Goal: Transaction & Acquisition: Purchase product/service

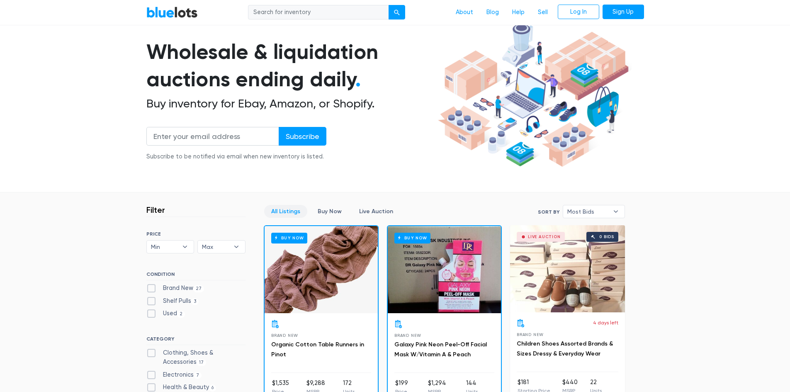
scroll to position [83, 0]
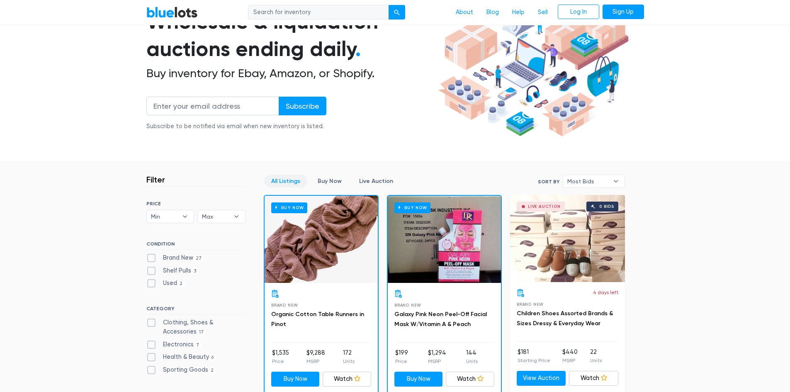
click at [153, 255] on label "Brand New 27" at bounding box center [175, 257] width 58 height 9
click at [152, 255] on New"] "Brand New 27" at bounding box center [148, 255] width 5 height 5
checkbox New"] "true"
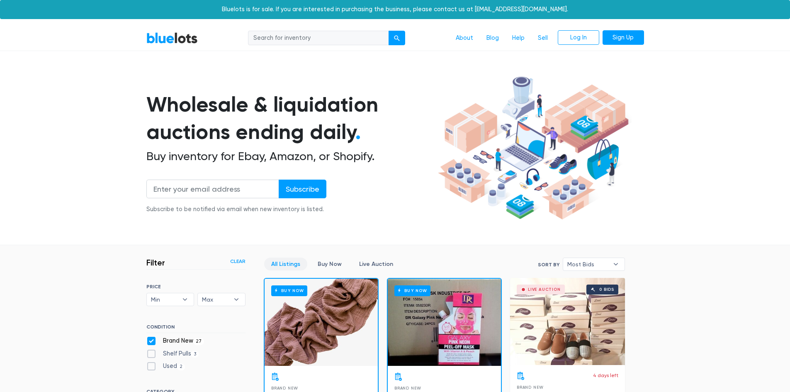
scroll to position [223, 0]
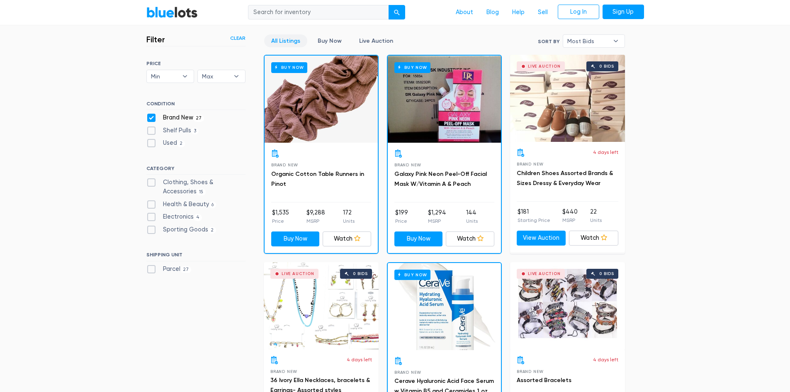
click at [152, 217] on label "Electronics 4" at bounding box center [174, 216] width 56 height 9
click at [152, 217] on input "Electronics 4" at bounding box center [148, 214] width 5 height 5
checkbox input "true"
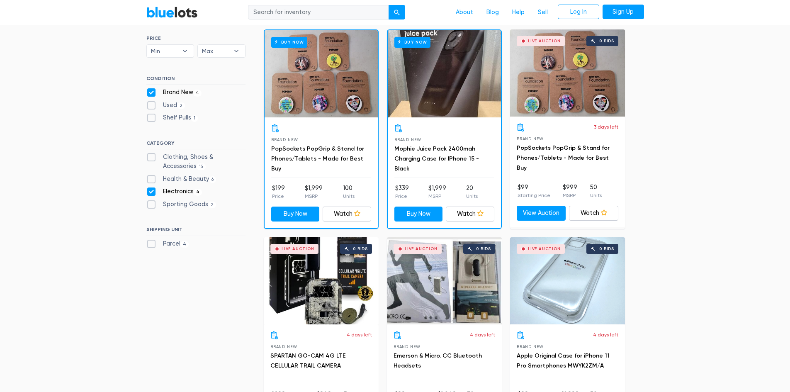
scroll to position [471, 0]
